Goal: Task Accomplishment & Management: Use online tool/utility

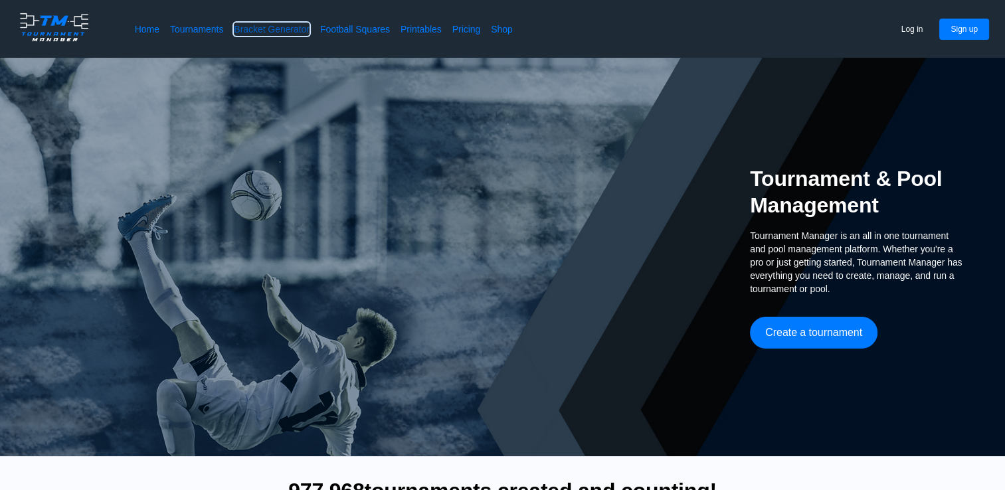
click at [298, 26] on link "Bracket Generator" at bounding box center [272, 29] width 76 height 13
click at [213, 26] on link "Tournaments" at bounding box center [196, 29] width 53 height 13
